Goal: Task Accomplishment & Management: Manage account settings

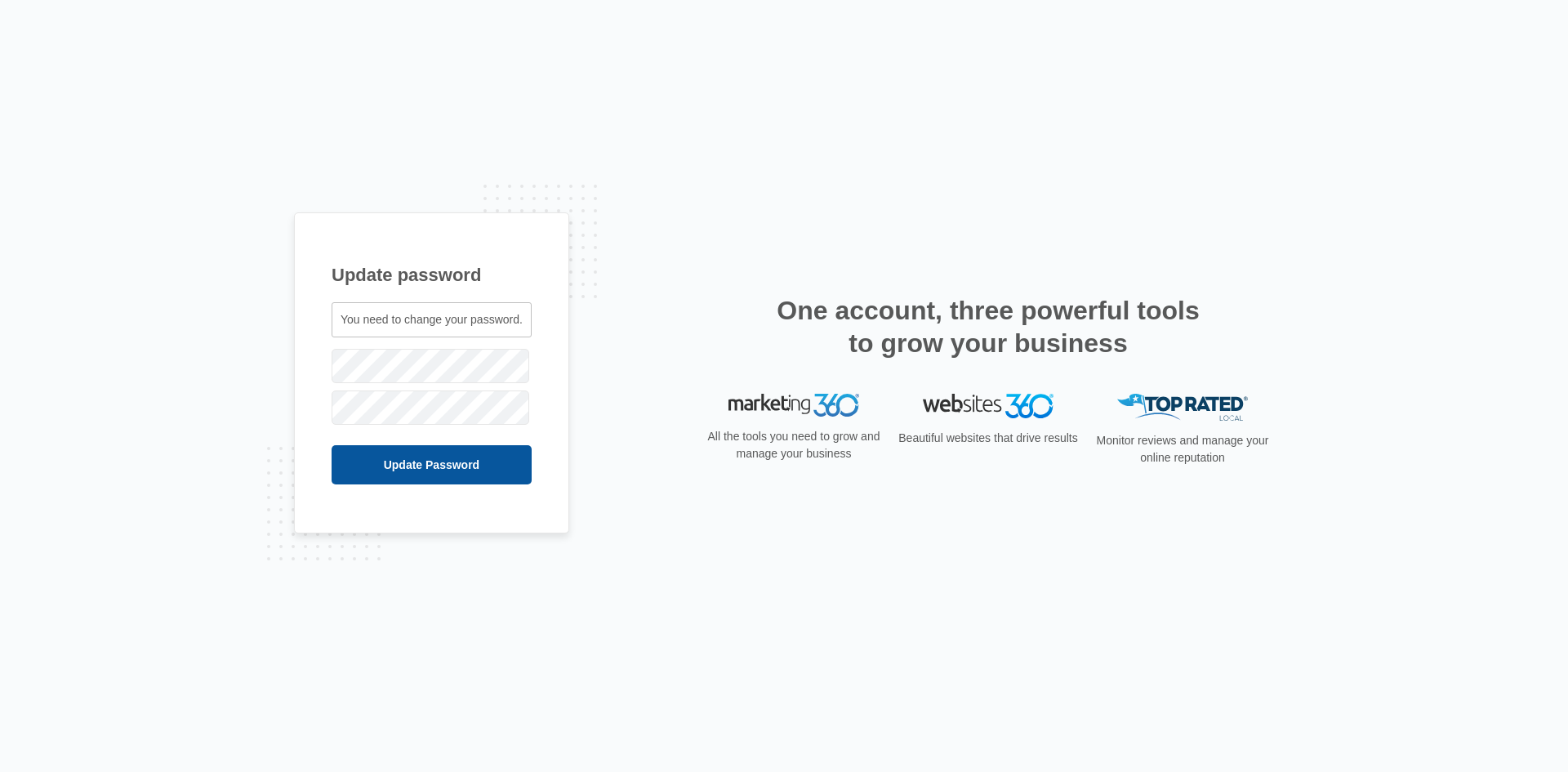
click at [361, 478] on input "Update Password" at bounding box center [431, 464] width 200 height 39
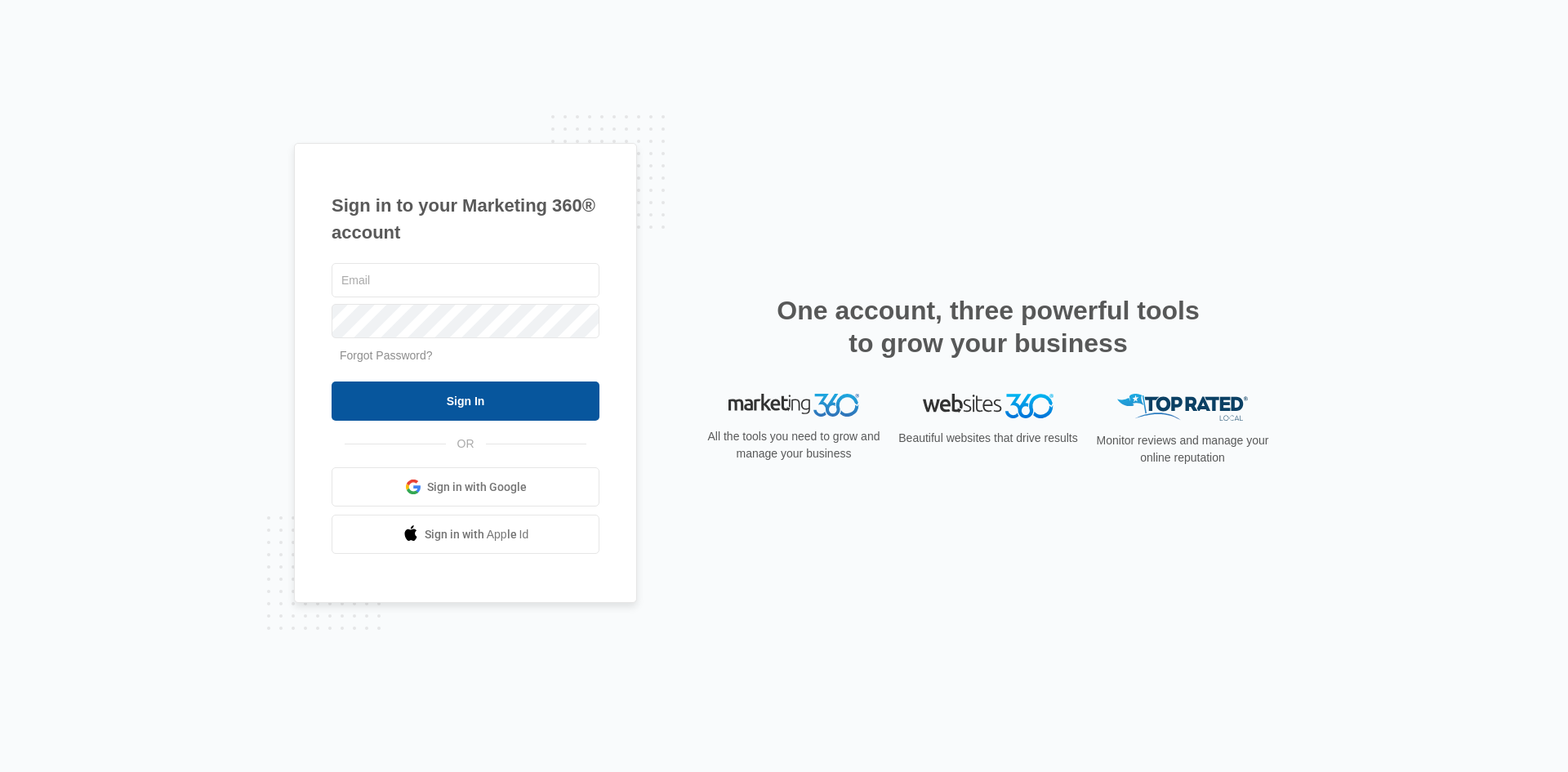
type input "channingcole23@gmail.com"
click at [526, 403] on input "Sign In" at bounding box center [465, 401] width 268 height 39
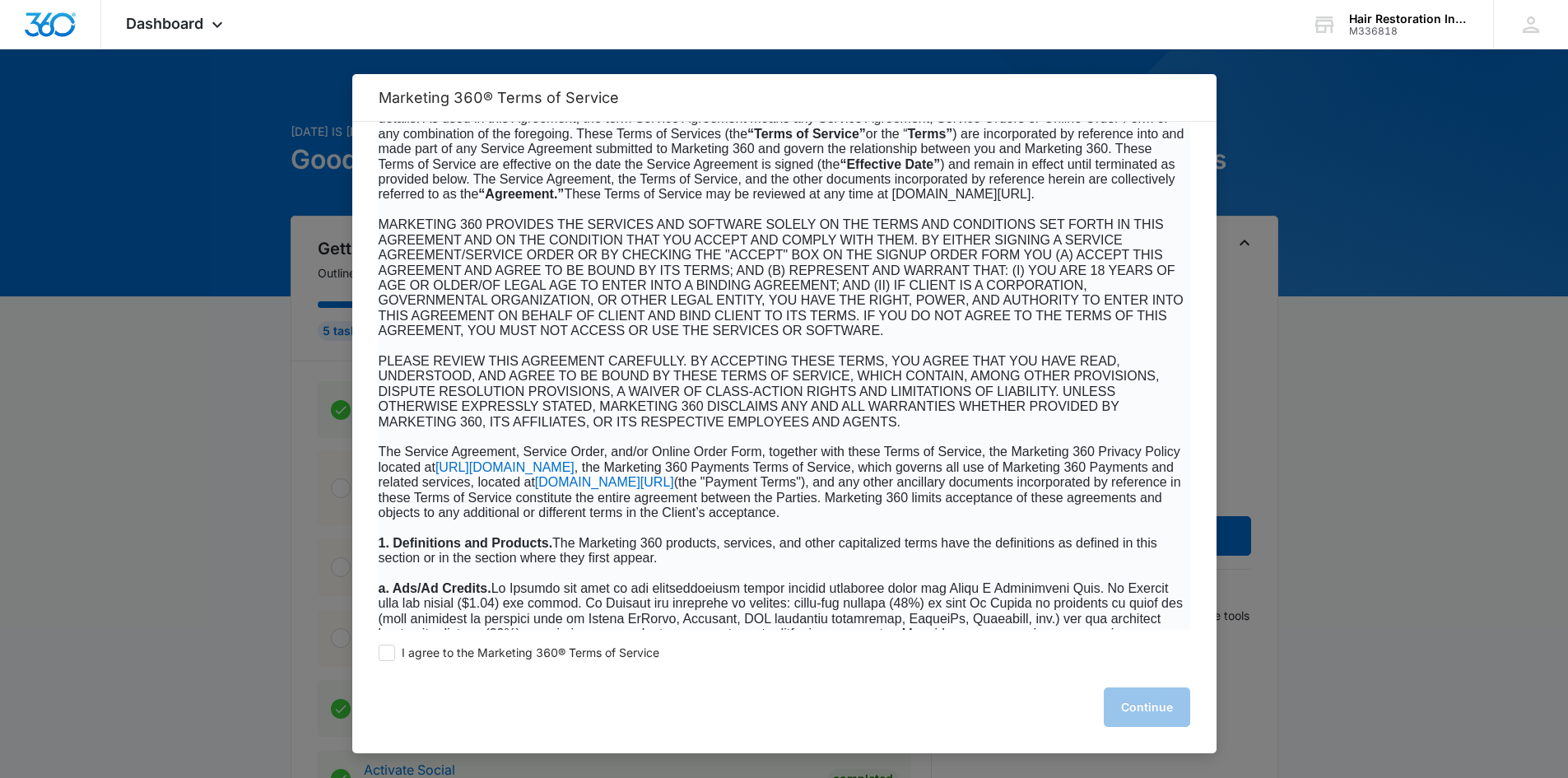
scroll to position [659, 0]
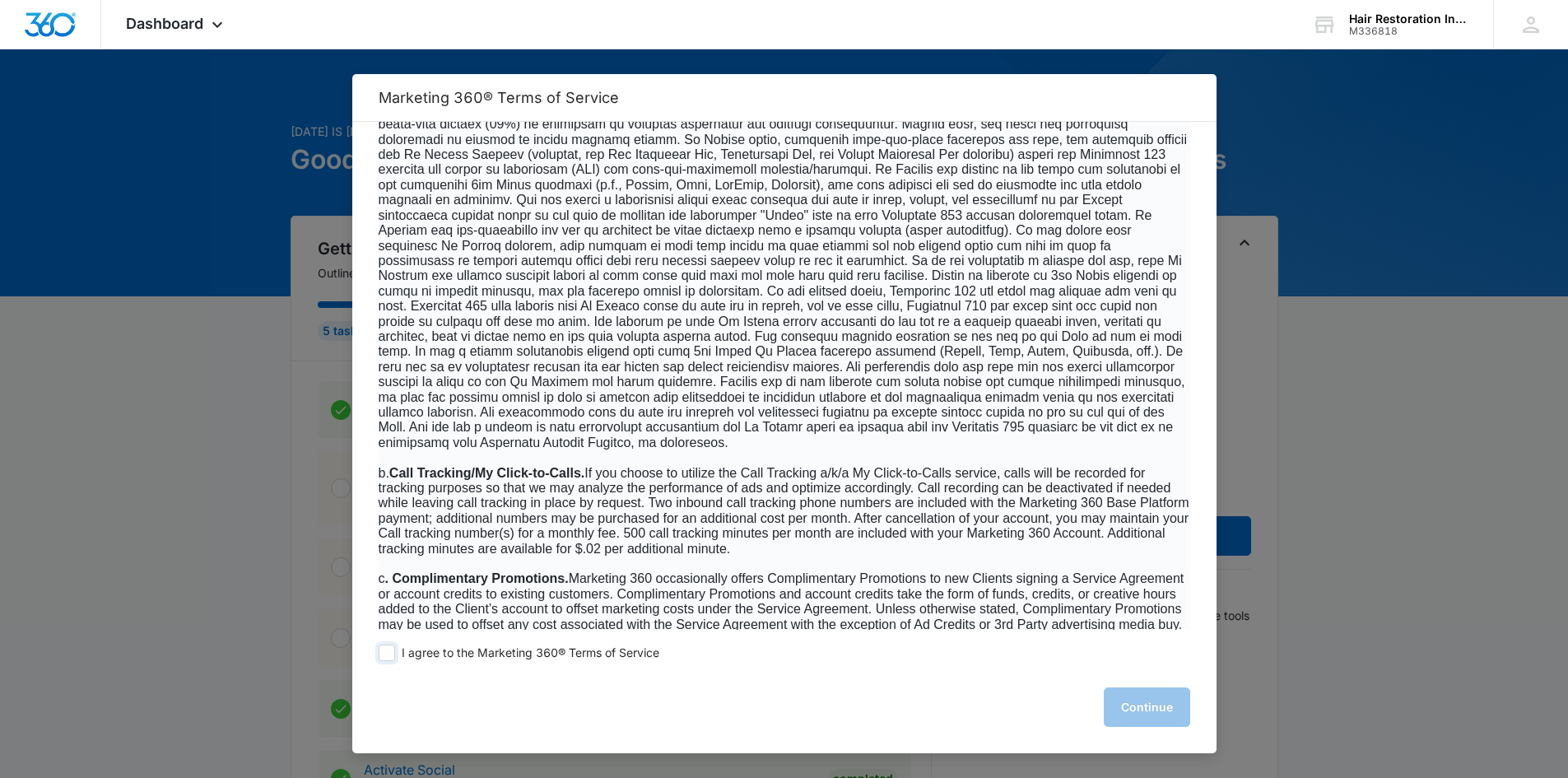
click at [391, 653] on span at bounding box center [387, 652] width 16 height 16
click at [391, 653] on input "I agree to the Marketing 360® Terms of Service" at bounding box center [387, 652] width 16 height 16
checkbox input "true"
click at [1137, 716] on button "Continue" at bounding box center [1147, 706] width 87 height 39
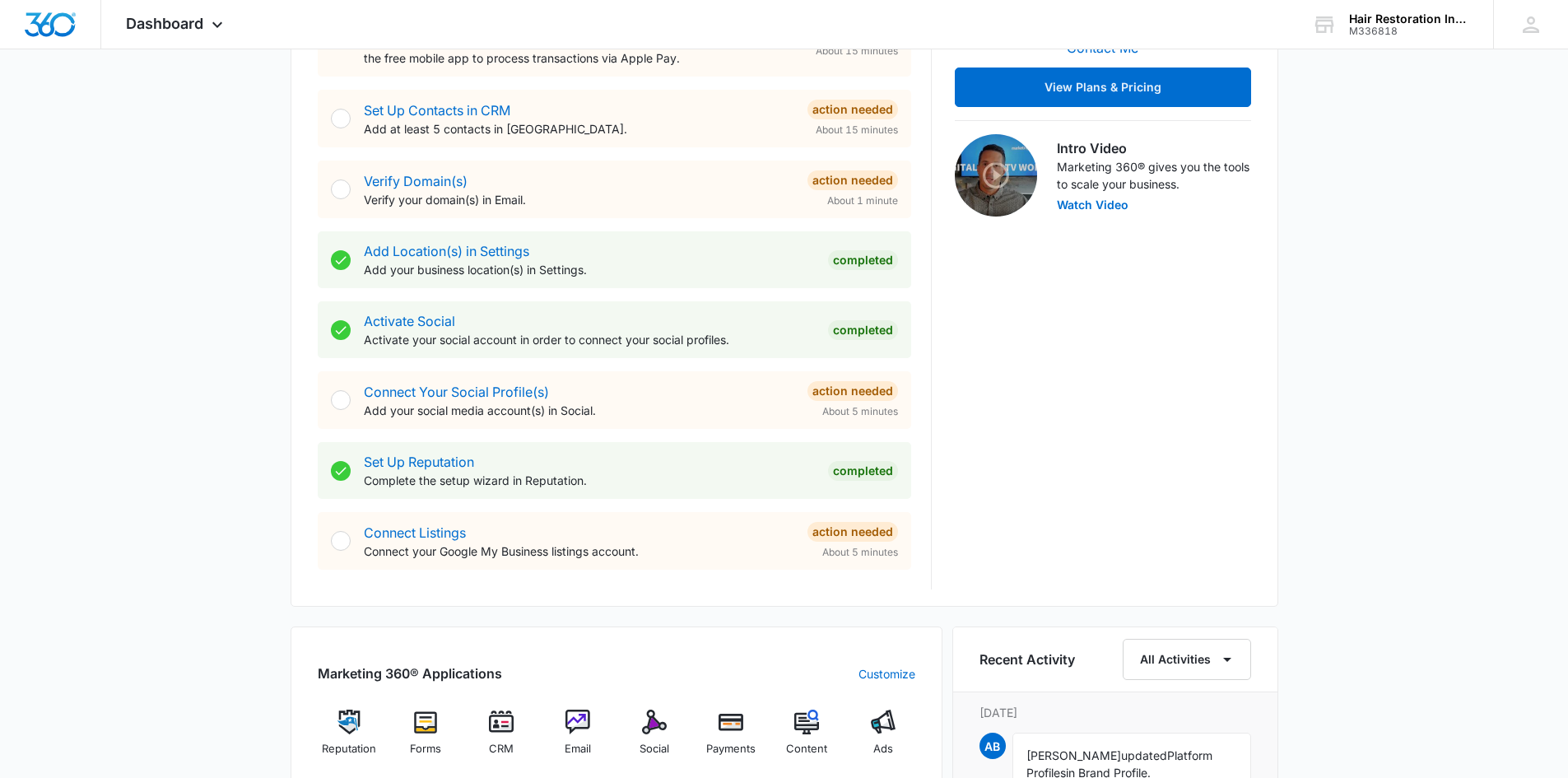
scroll to position [494, 0]
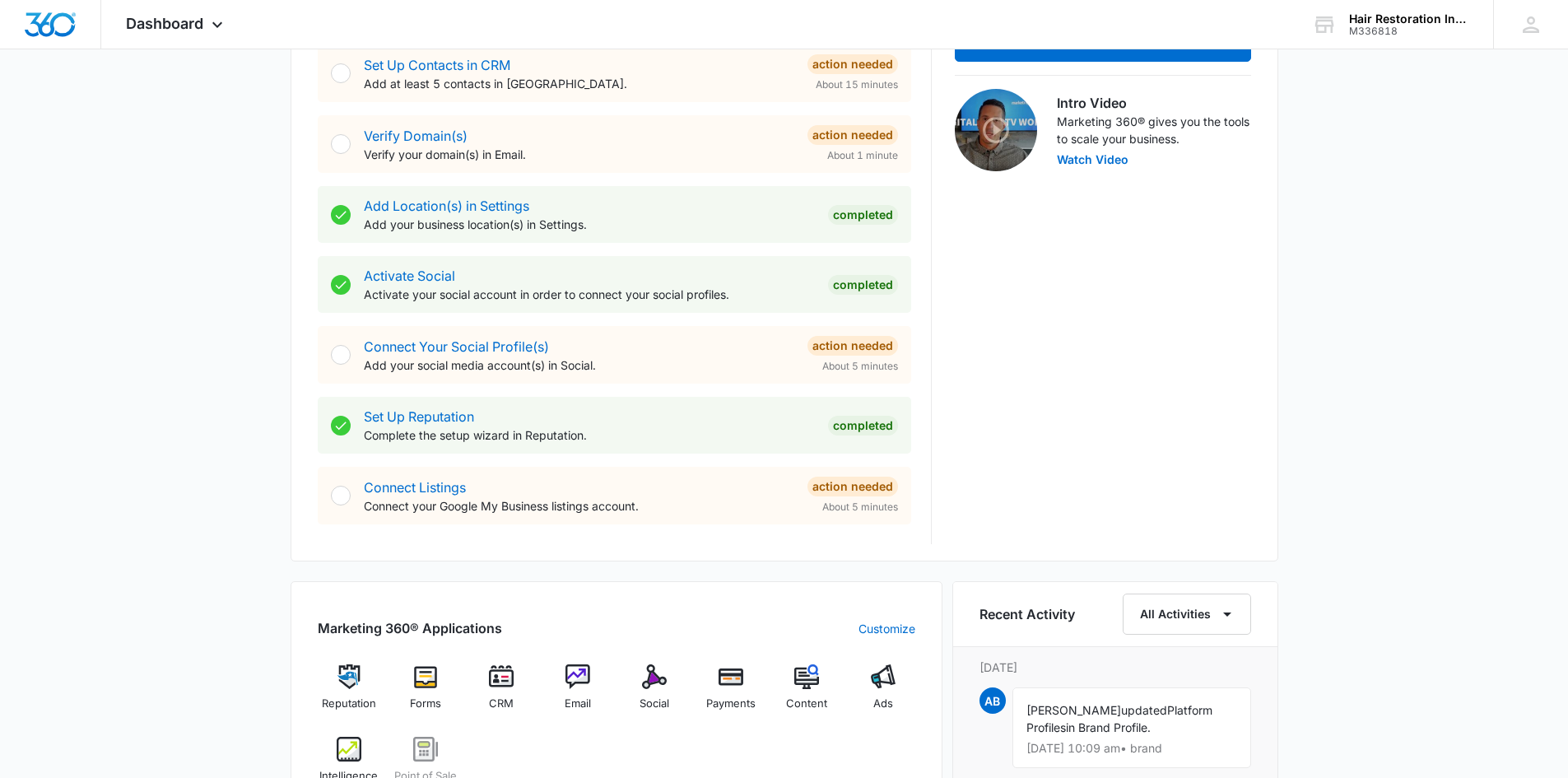
click at [502, 492] on div "Connect Listings Connect your Google My Business listings account." at bounding box center [579, 495] width 431 height 37
click at [384, 483] on link "Connect Listings" at bounding box center [414, 487] width 102 height 16
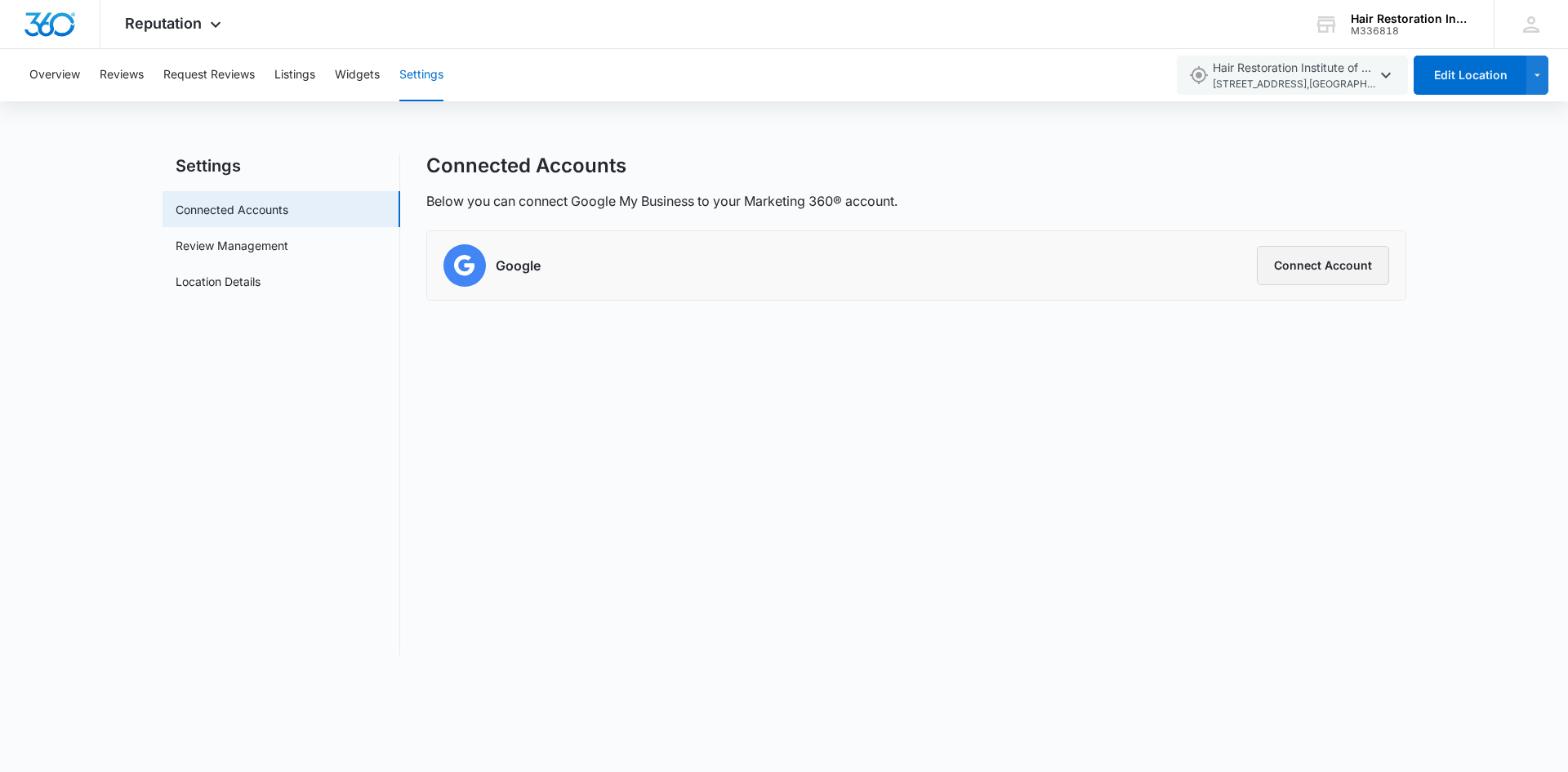
click at [1340, 266] on button "Connect Account" at bounding box center [1324, 264] width 133 height 39
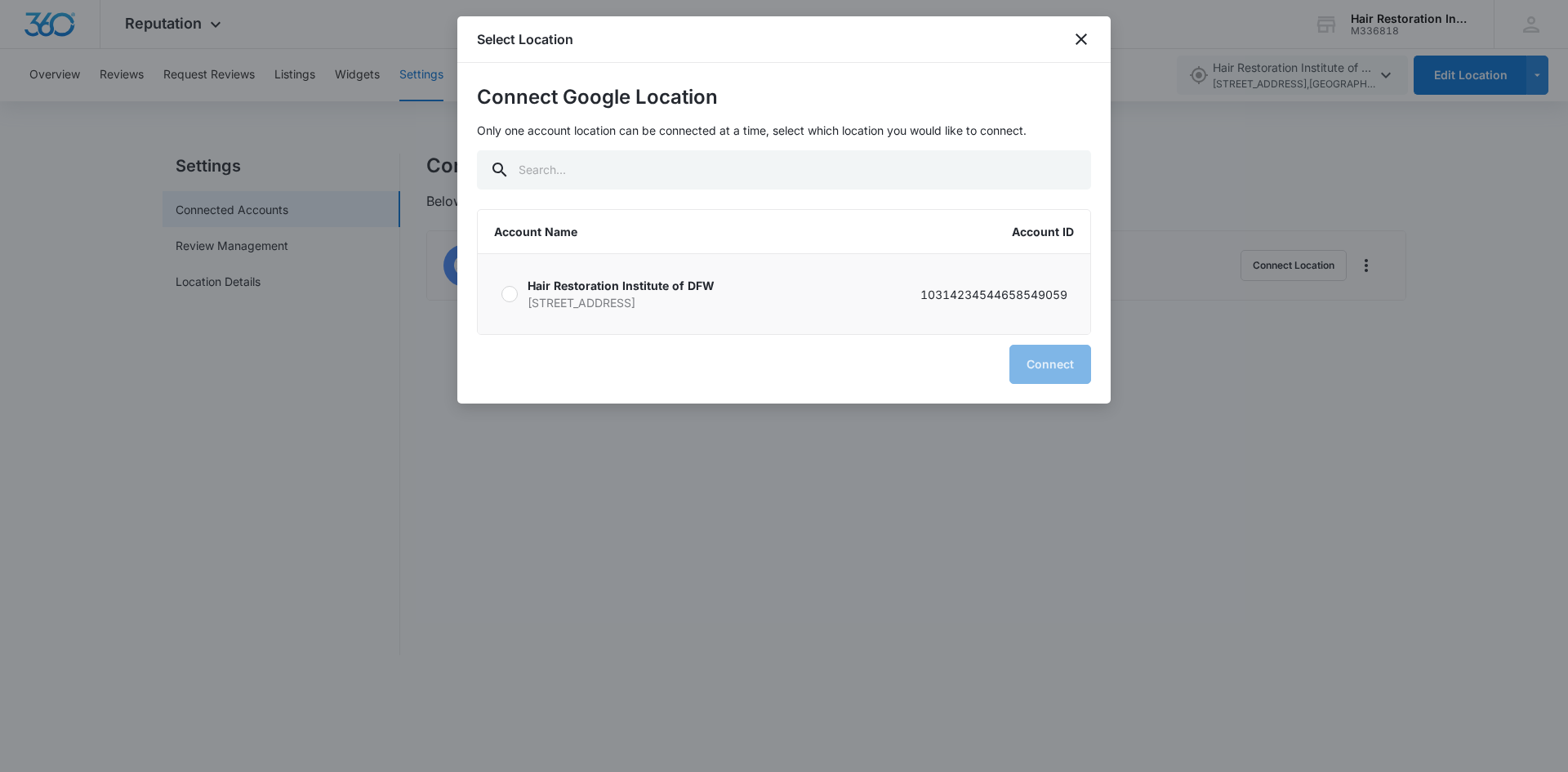
click at [714, 296] on p "[STREET_ADDRESS]" at bounding box center [621, 302] width 187 height 17
click at [501, 295] on input "Hair Restoration [GEOGRAPHIC_DATA] [STREET_ADDRESS] 10314234544658549059" at bounding box center [500, 294] width 1 height 1
radio input "true"
click at [1058, 373] on button "Connect" at bounding box center [1050, 364] width 81 height 39
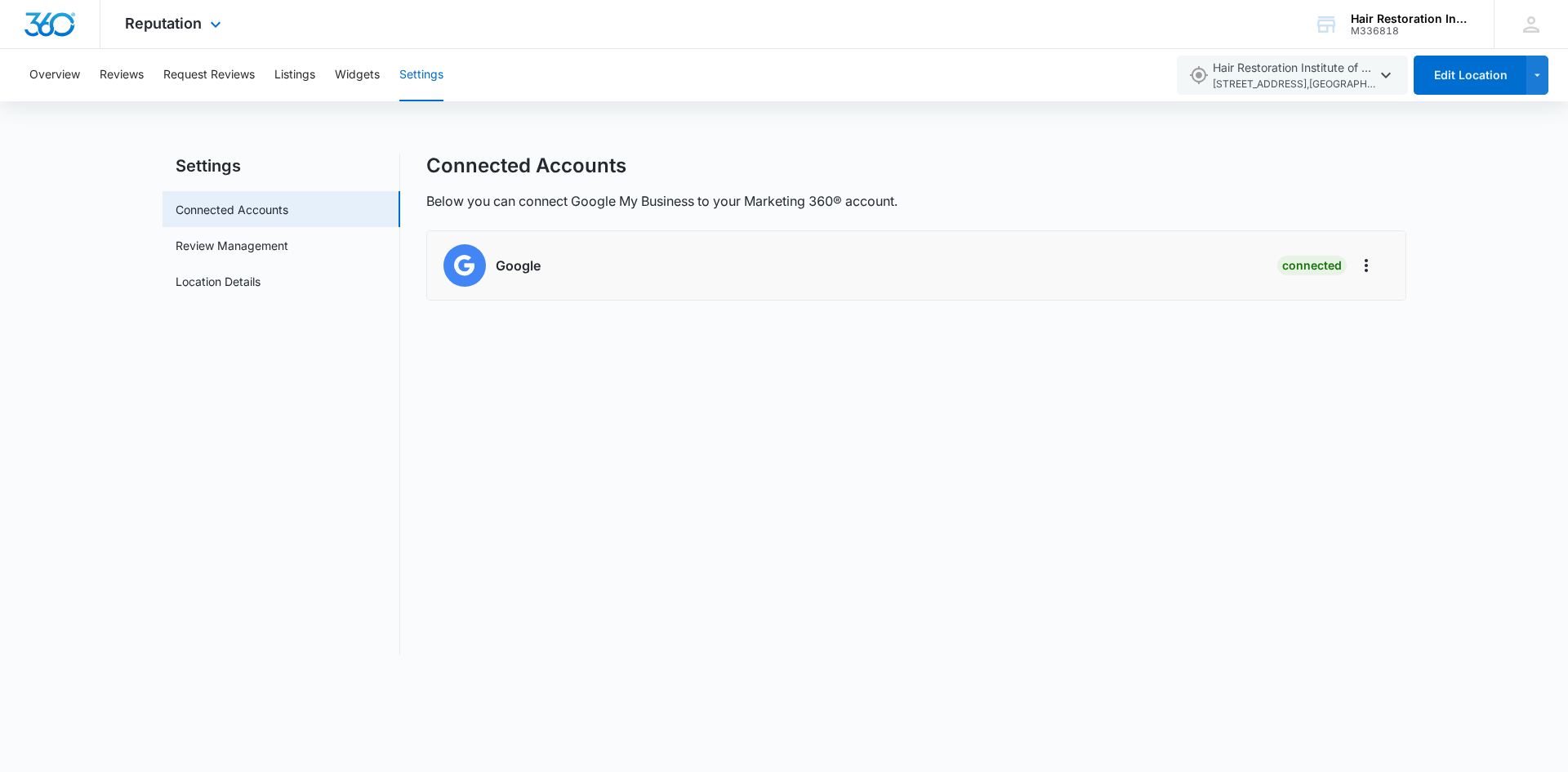
click at [45, 20] on img "Dashboard" at bounding box center [49, 25] width 52 height 25
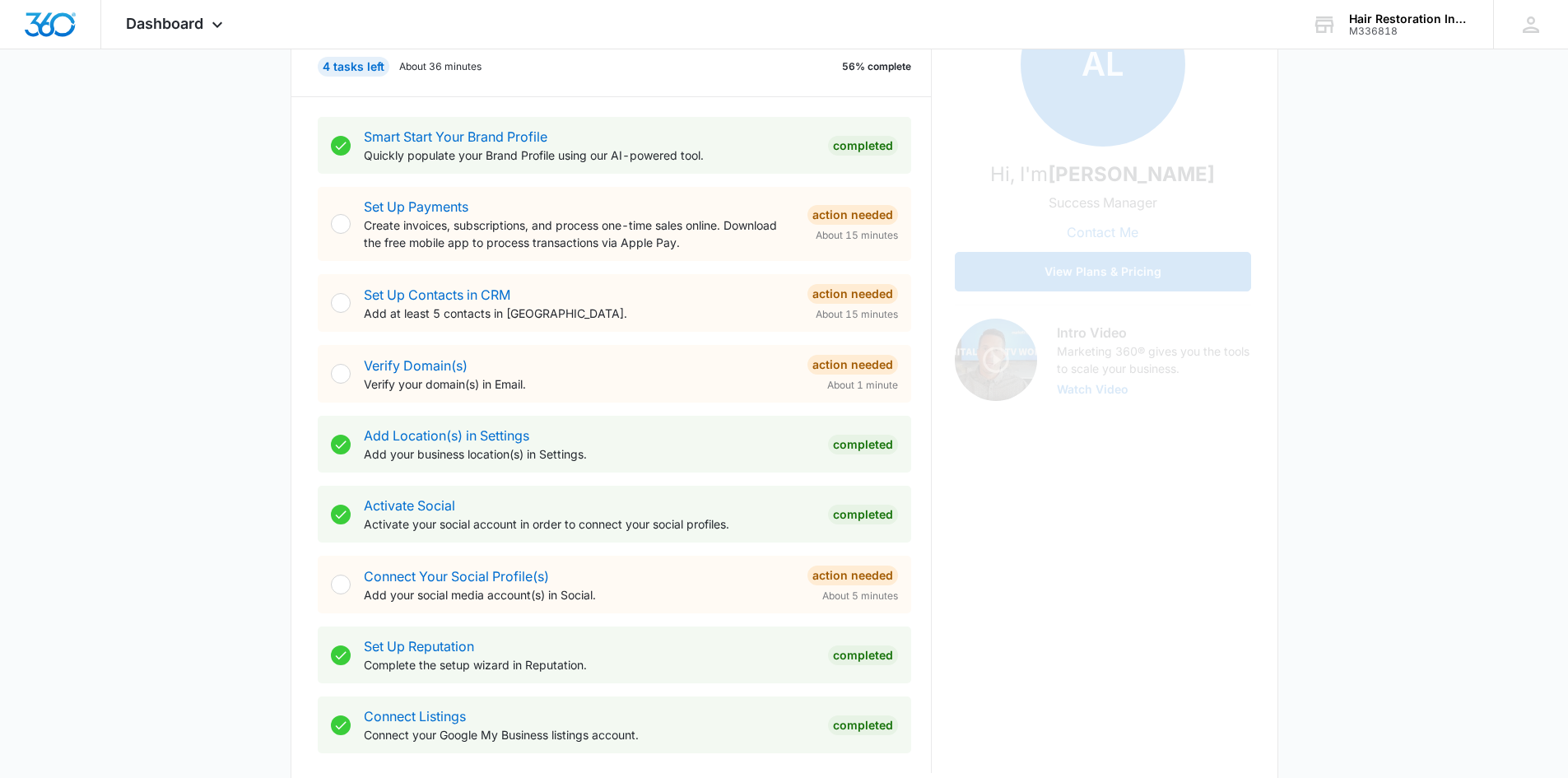
scroll to position [247, 0]
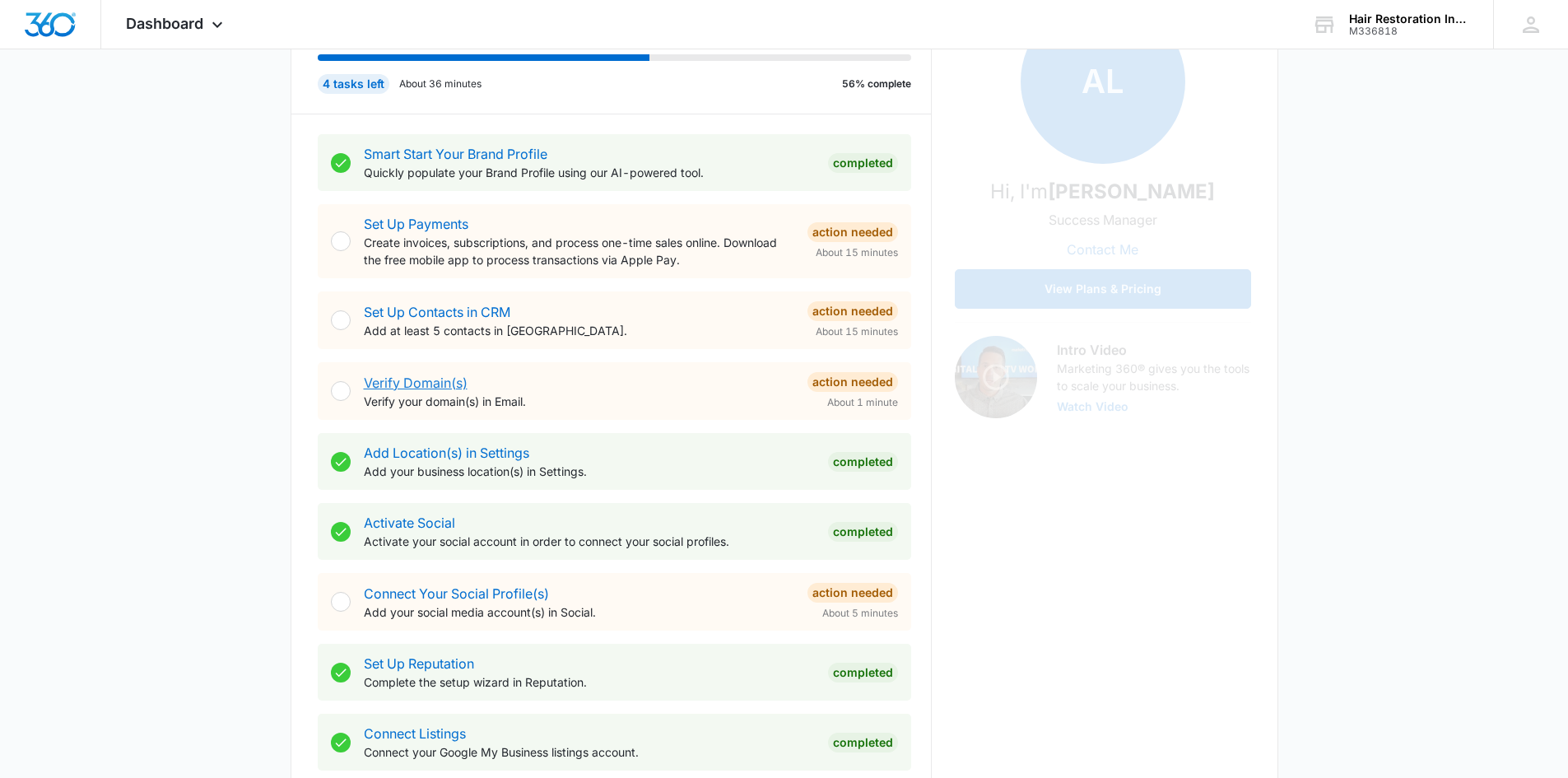
click at [422, 385] on link "Verify Domain(s)" at bounding box center [415, 382] width 104 height 16
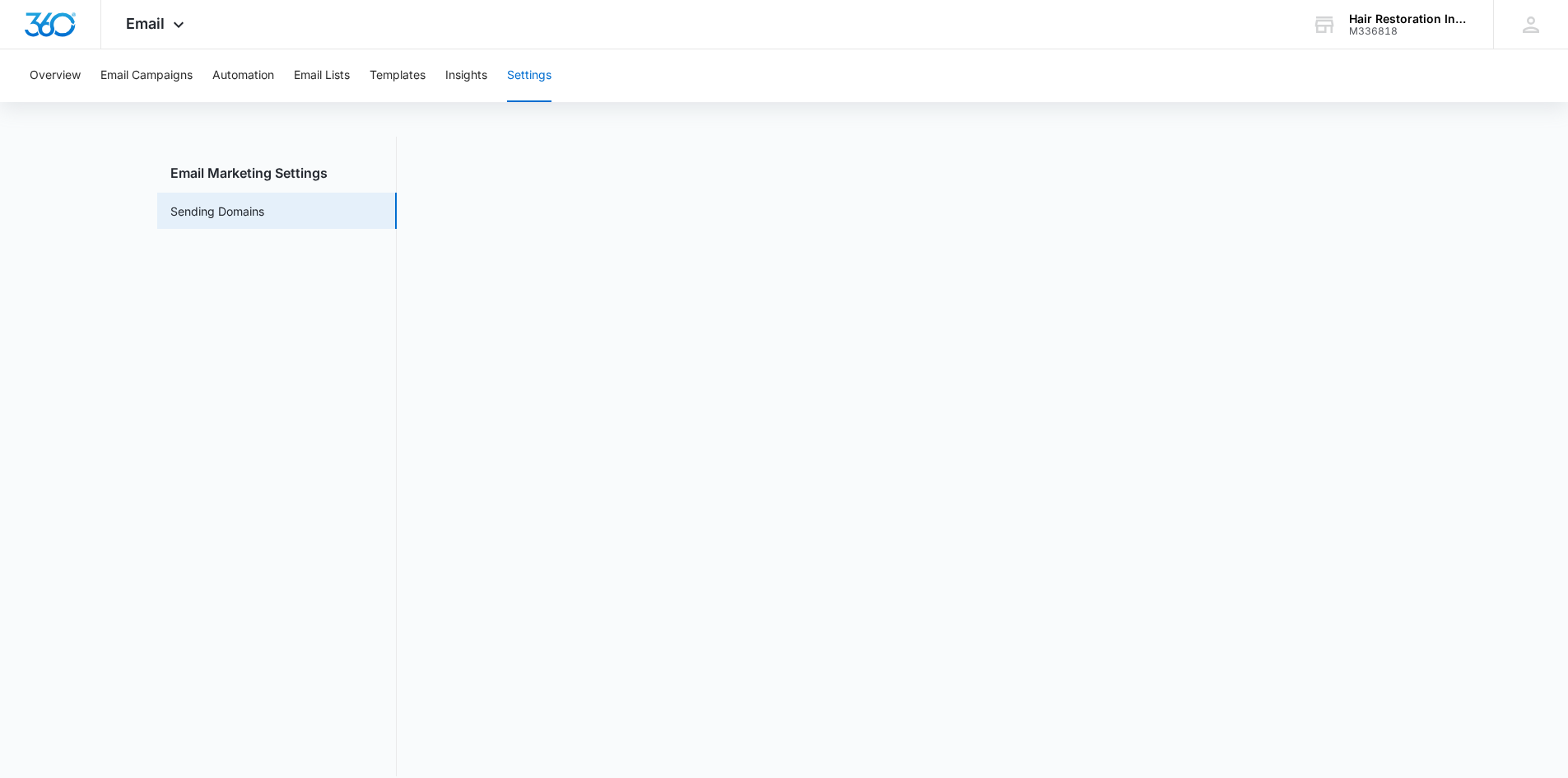
scroll to position [36, 0]
click at [60, 30] on img "Dashboard" at bounding box center [50, 25] width 53 height 25
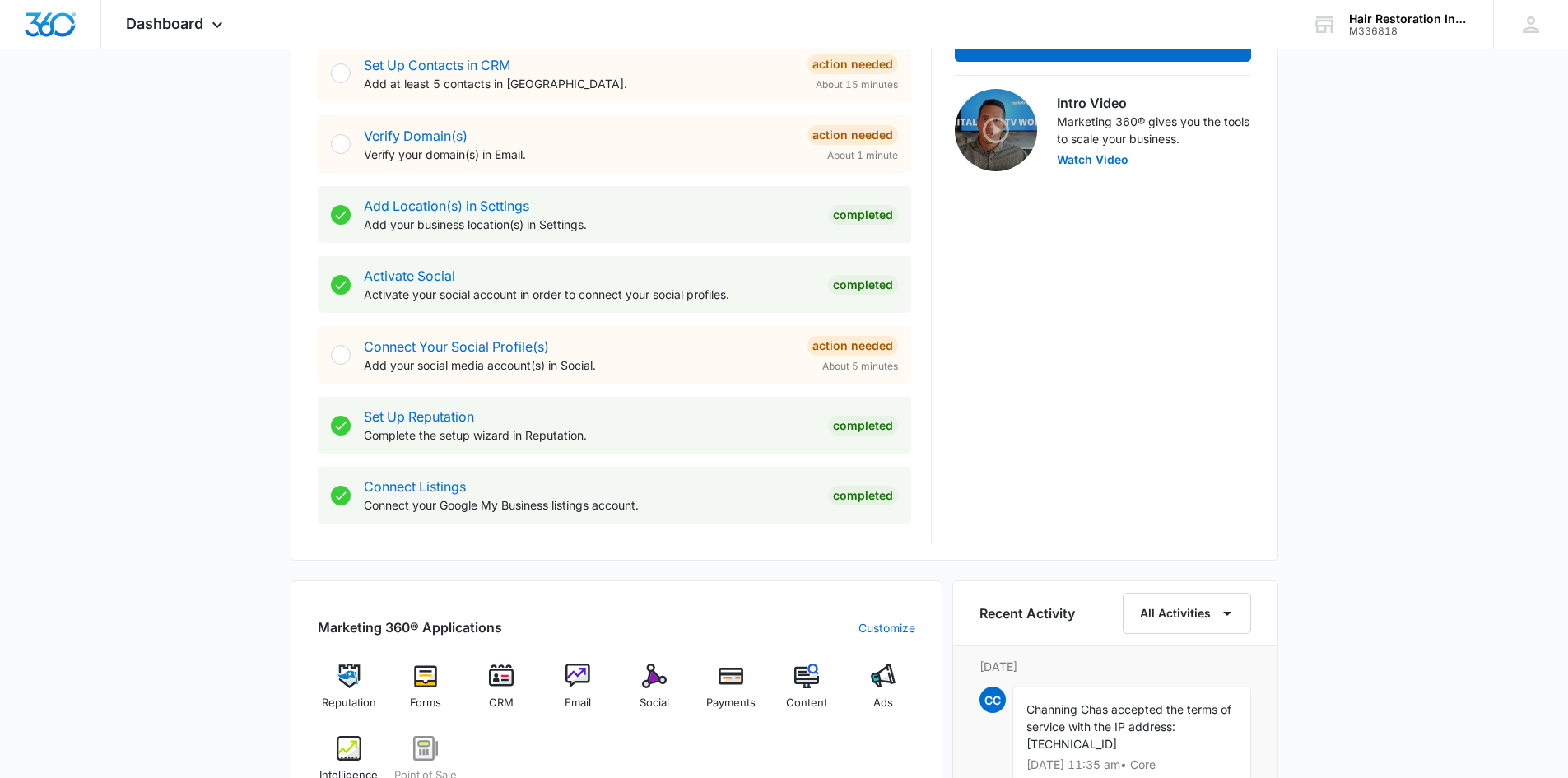
scroll to position [411, 0]
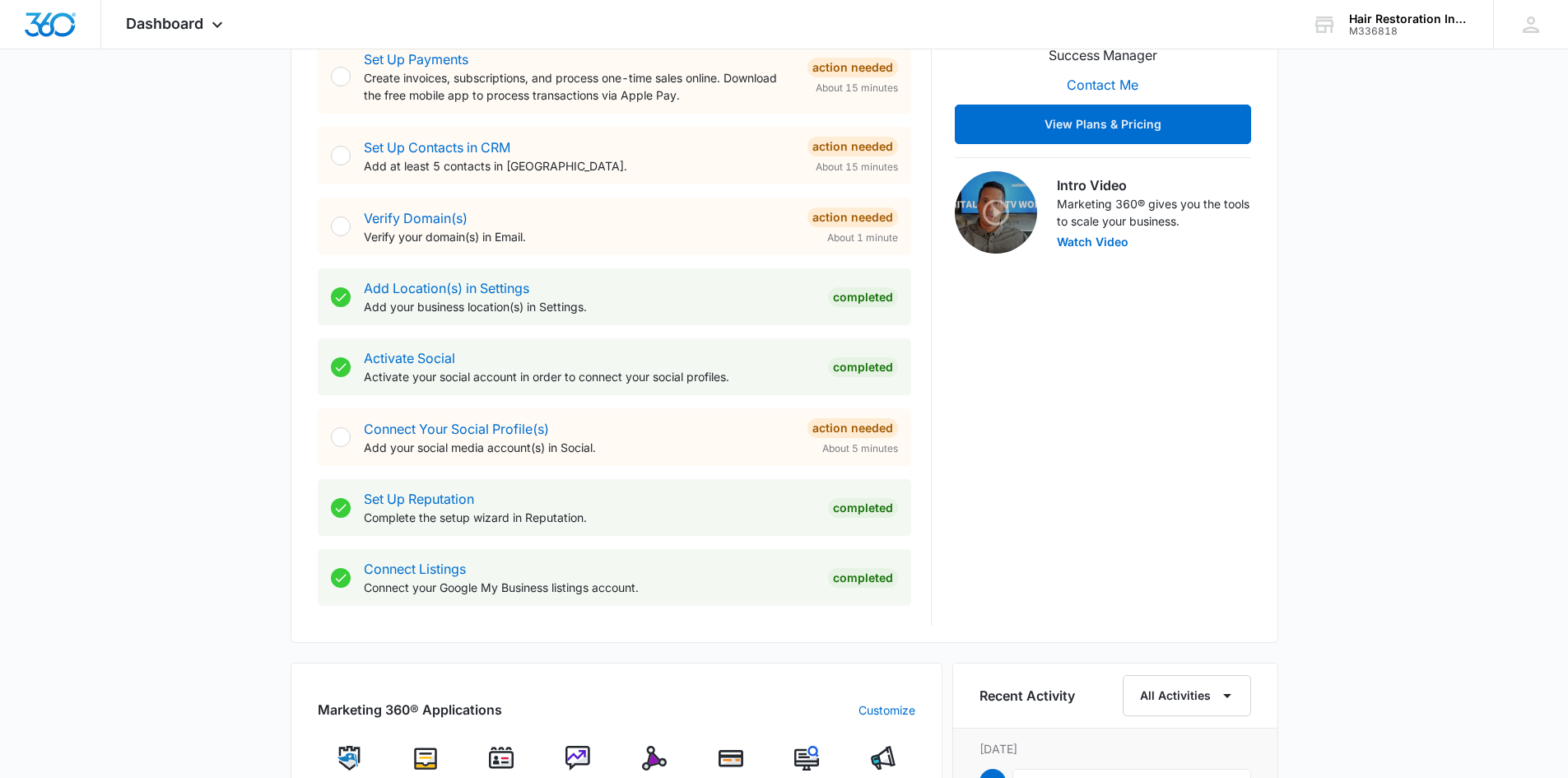
click at [343, 438] on div at bounding box center [341, 436] width 20 height 20
click at [396, 437] on div "Connect Your Social Profile(s) Add your social media account(s) in Social." at bounding box center [579, 437] width 431 height 37
click at [394, 427] on link "Connect Your Social Profile(s)" at bounding box center [456, 428] width 185 height 16
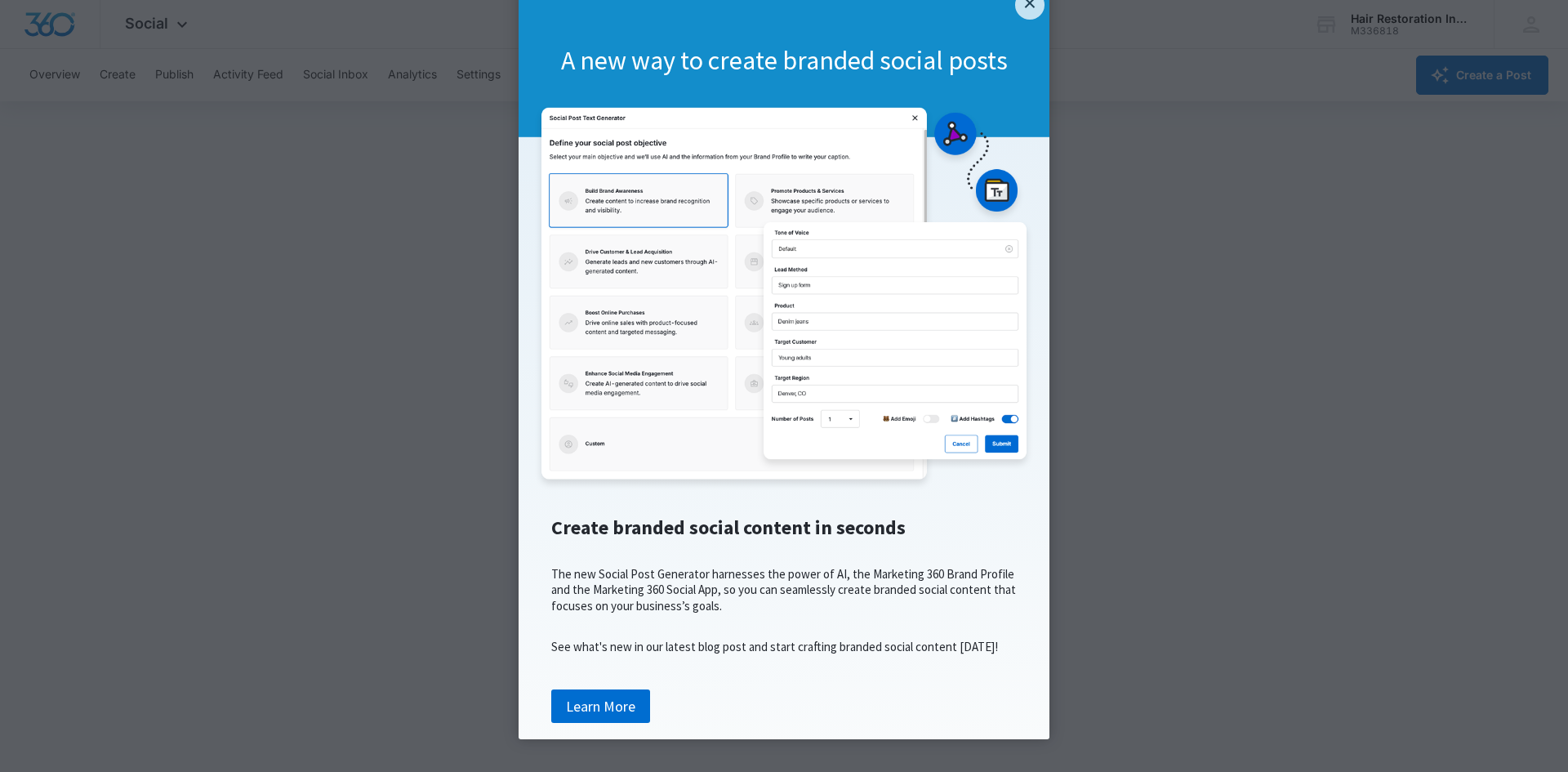
scroll to position [91, 0]
